Goal: Task Accomplishment & Management: Manage account settings

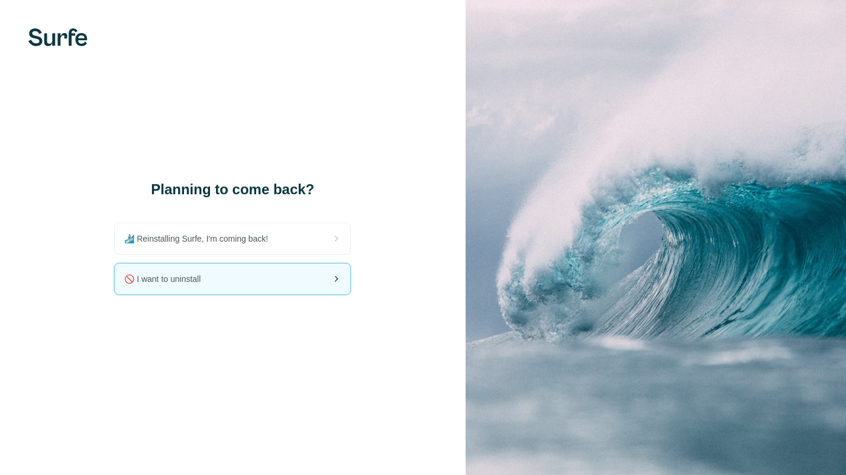
click at [231, 287] on div "🚫 I want to uninstall" at bounding box center [233, 278] width 236 height 31
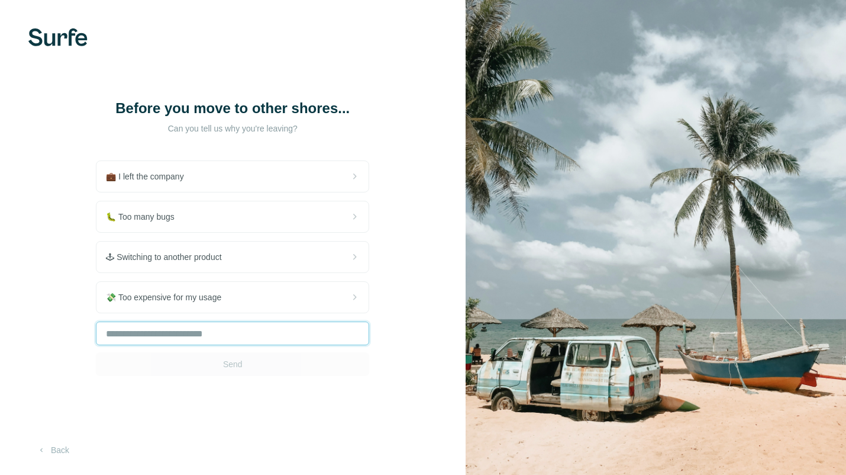
click at [143, 325] on input "text" at bounding box center [232, 333] width 273 height 24
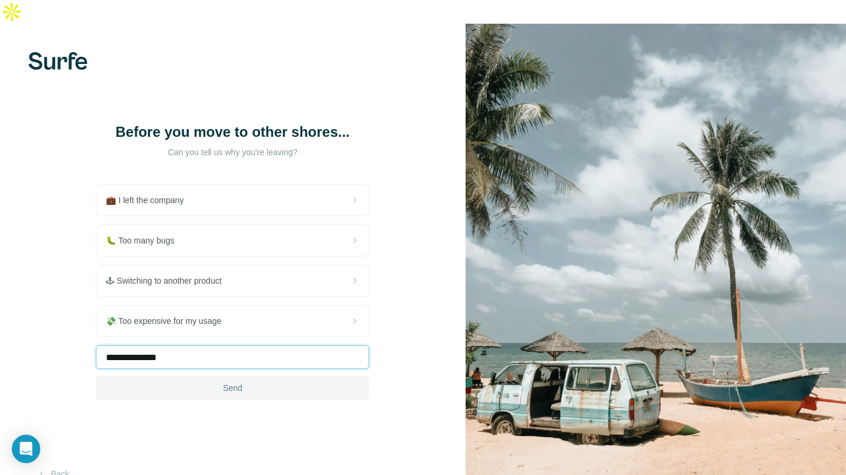
type input "**********"
click at [188, 376] on button "Send" at bounding box center [232, 388] width 273 height 24
